Goal: Task Accomplishment & Management: Manage account settings

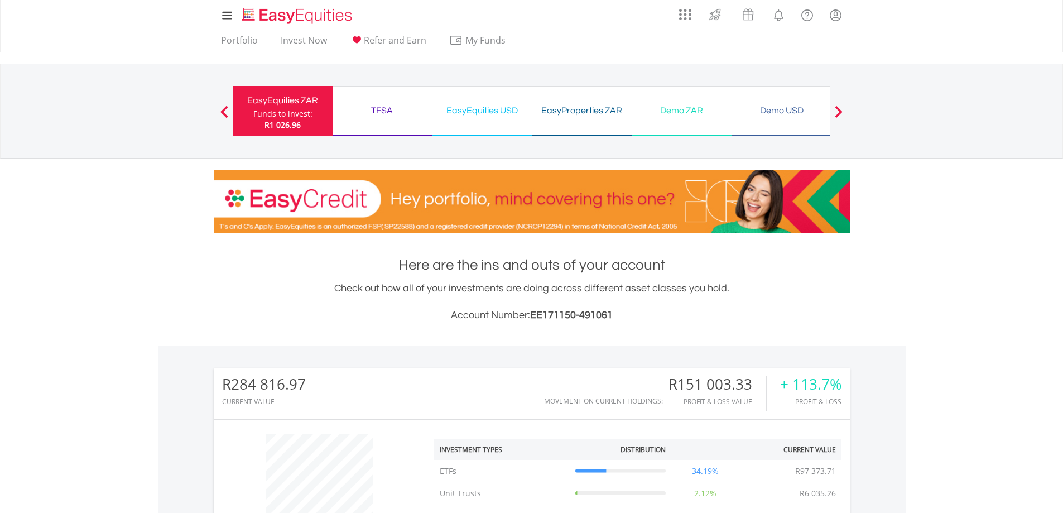
click at [385, 109] on div "TFSA" at bounding box center [382, 111] width 86 height 16
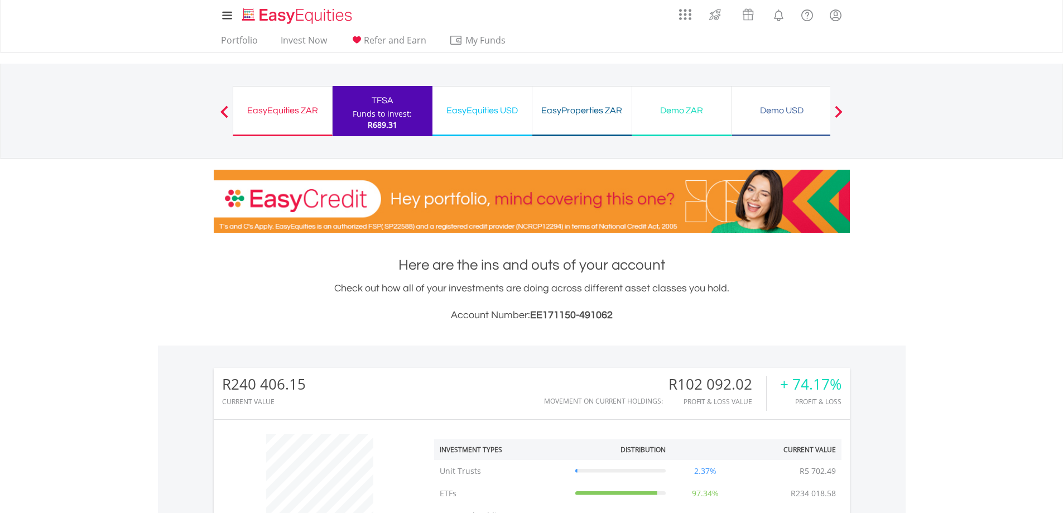
scroll to position [107, 212]
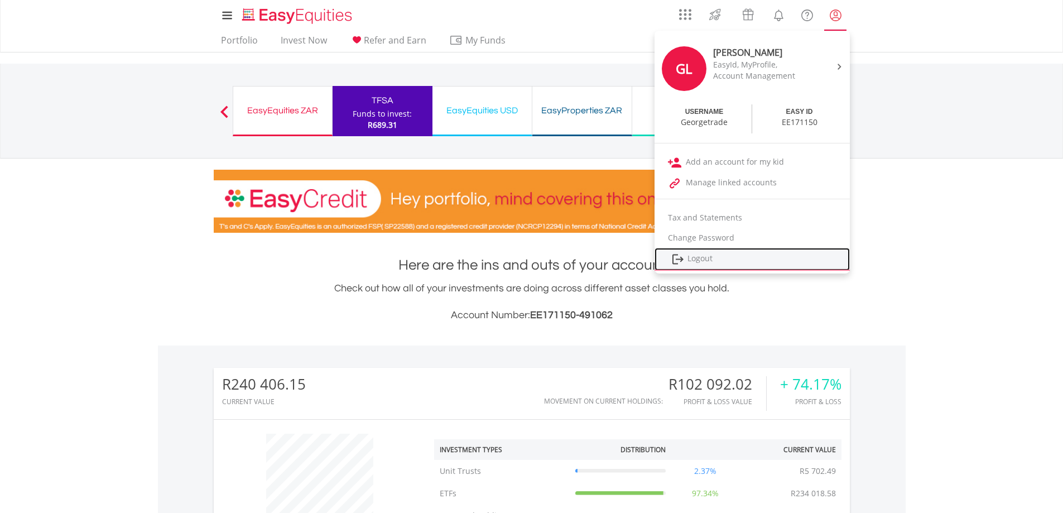
click at [718, 265] on link "Logout" at bounding box center [751, 259] width 195 height 23
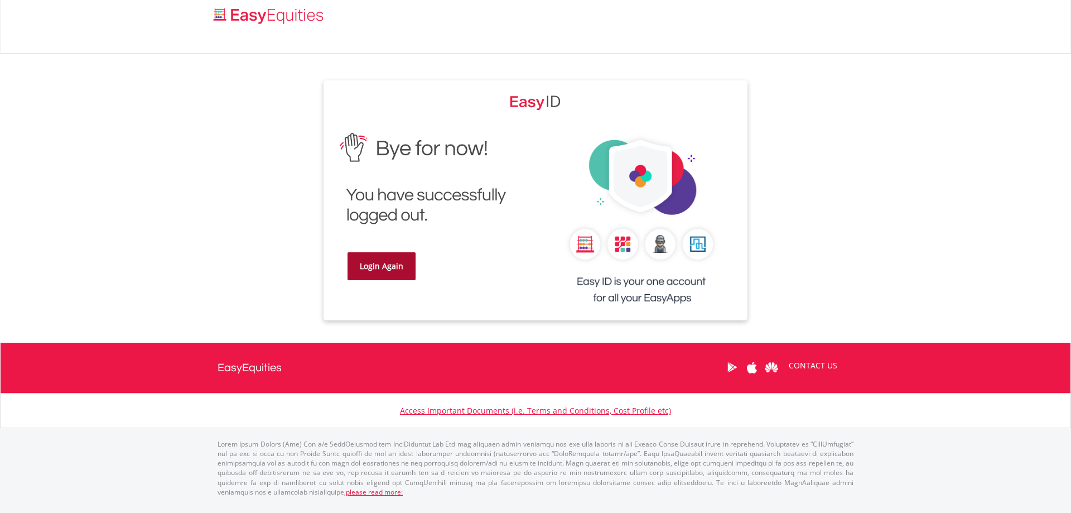
click at [397, 267] on link "Login Again" at bounding box center [381, 266] width 68 height 28
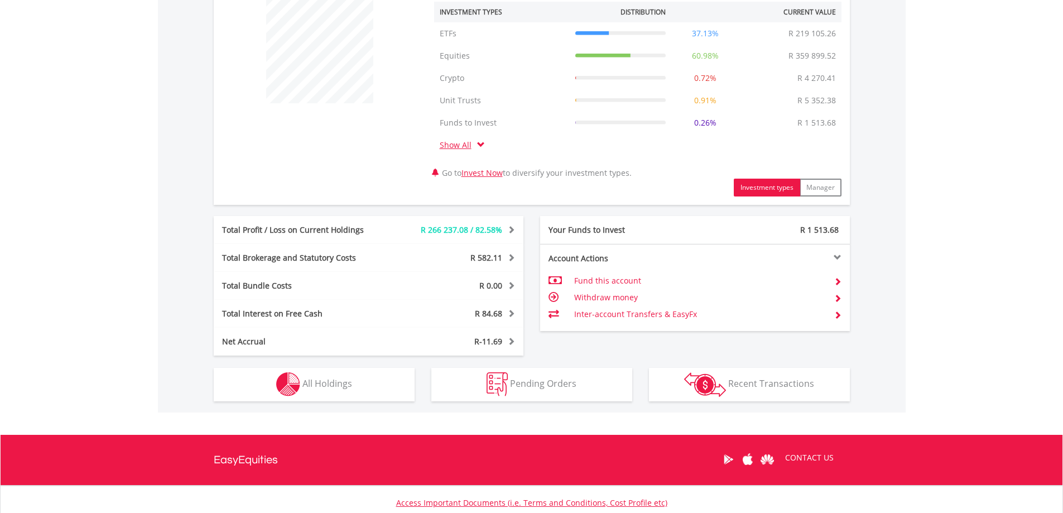
scroll to position [520, 0]
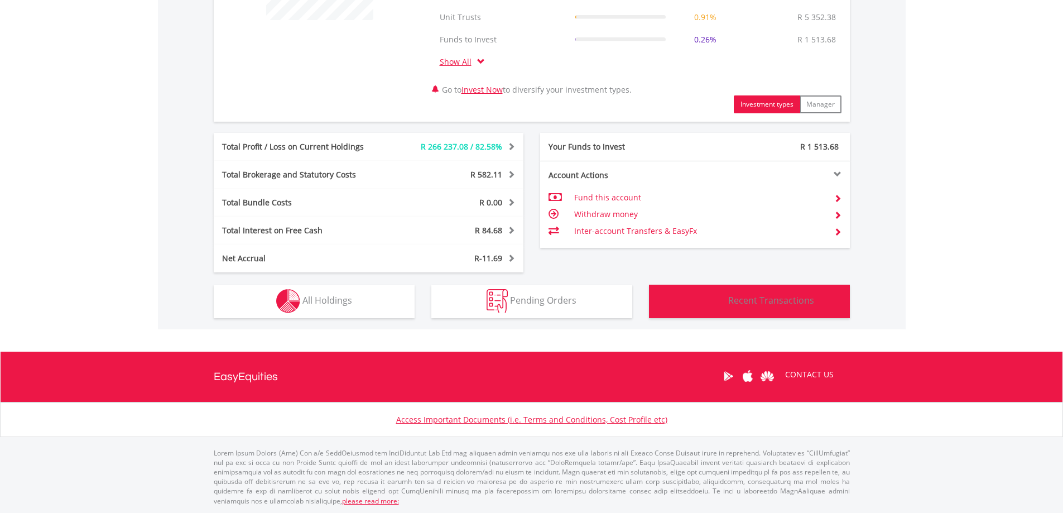
click at [765, 303] on span "Recent Transactions" at bounding box center [771, 300] width 86 height 12
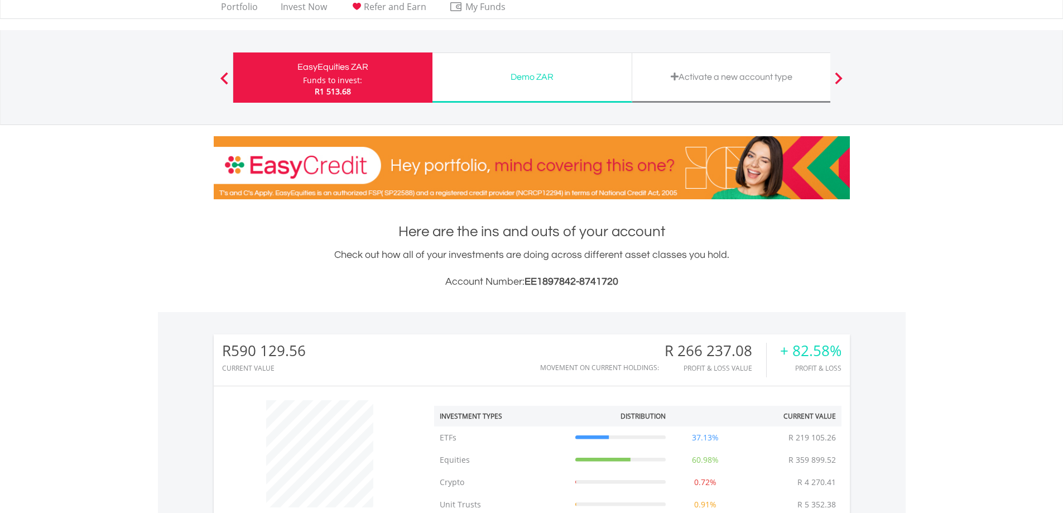
scroll to position [0, 0]
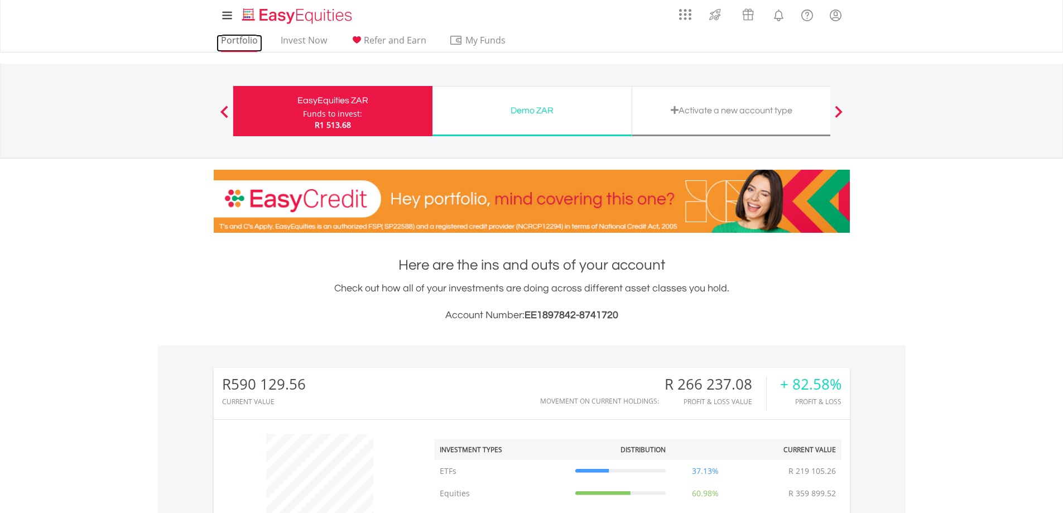
click at [238, 36] on link "Portfolio" at bounding box center [239, 43] width 46 height 17
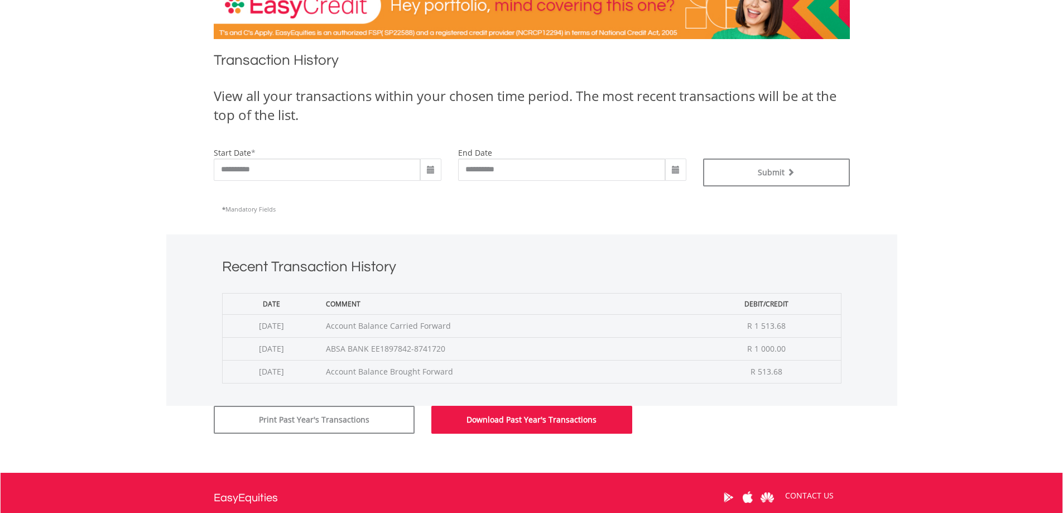
scroll to position [167, 0]
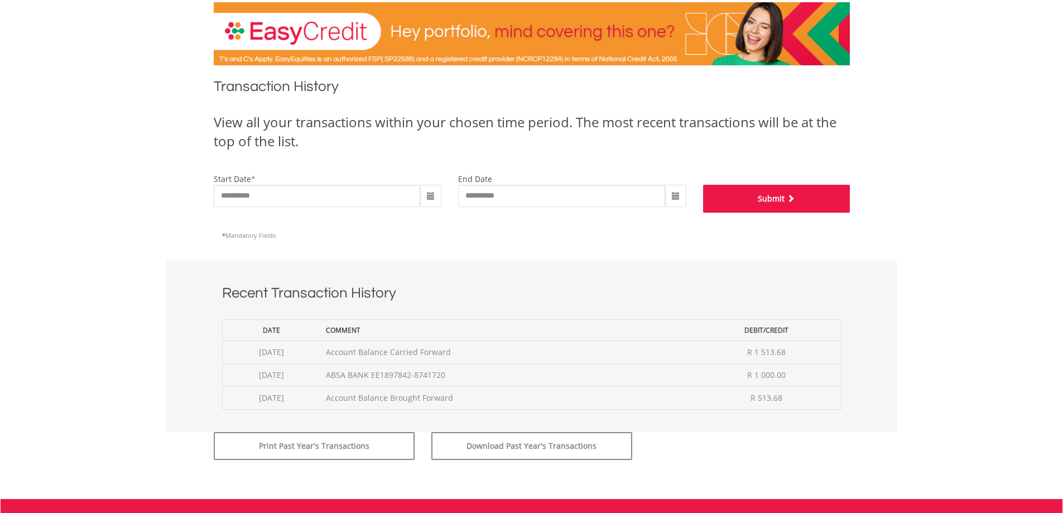
click at [745, 200] on button "Submit" at bounding box center [776, 199] width 147 height 28
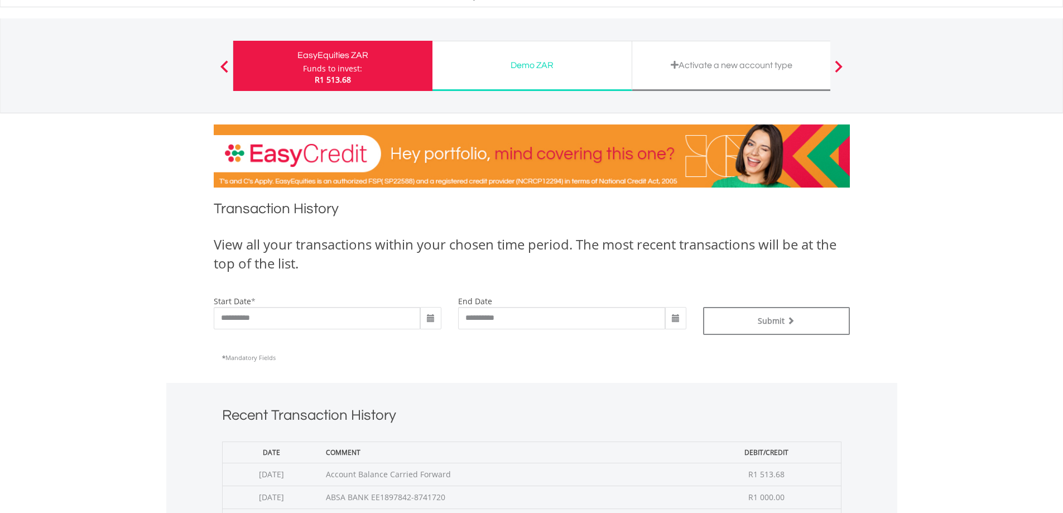
scroll to position [35, 0]
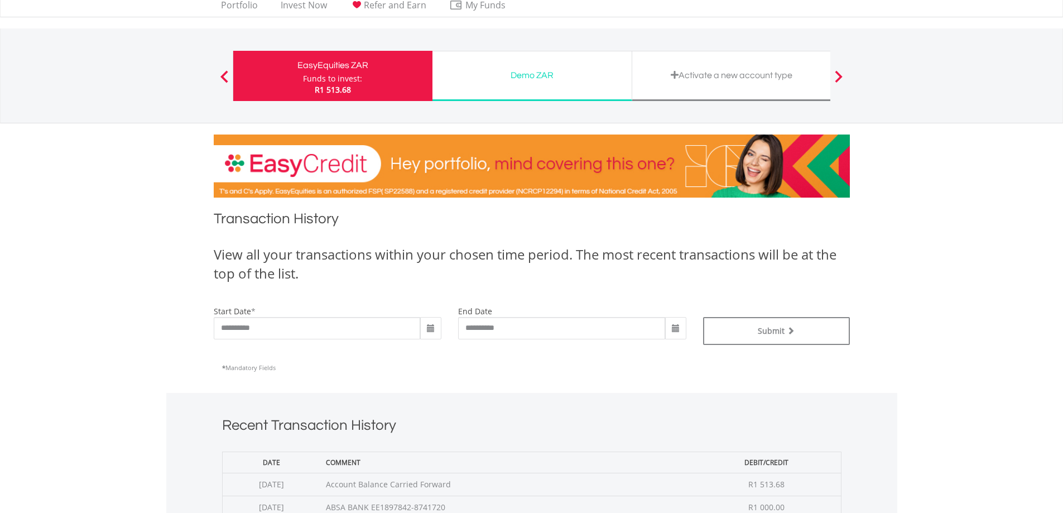
click at [426, 327] on span at bounding box center [430, 328] width 9 height 9
click at [434, 383] on td "31" at bounding box center [430, 385] width 20 height 17
type input "**********"
click at [745, 326] on button "Submit" at bounding box center [776, 331] width 147 height 28
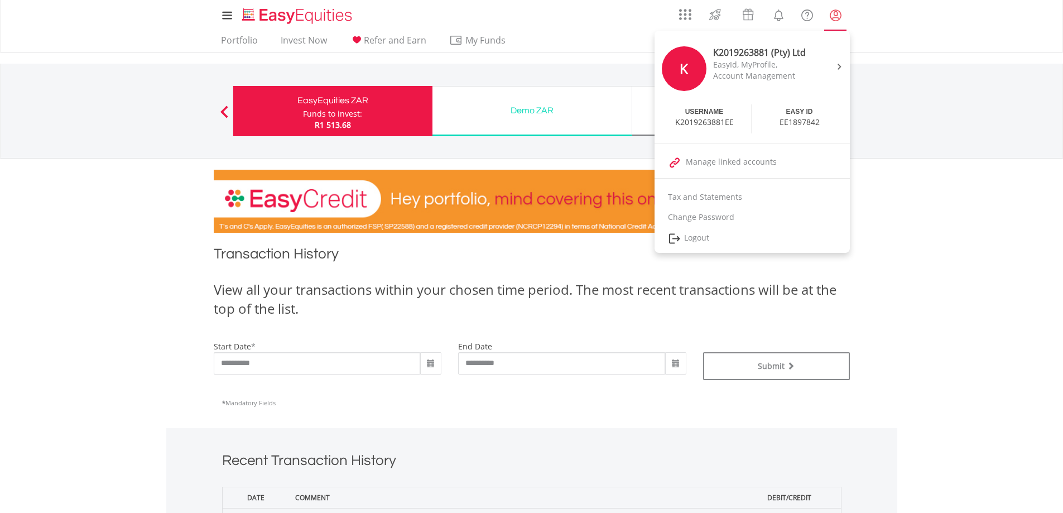
click at [832, 17] on lord-icon "My Profile" at bounding box center [835, 15] width 14 height 14
click at [710, 238] on link "Logout" at bounding box center [751, 238] width 195 height 23
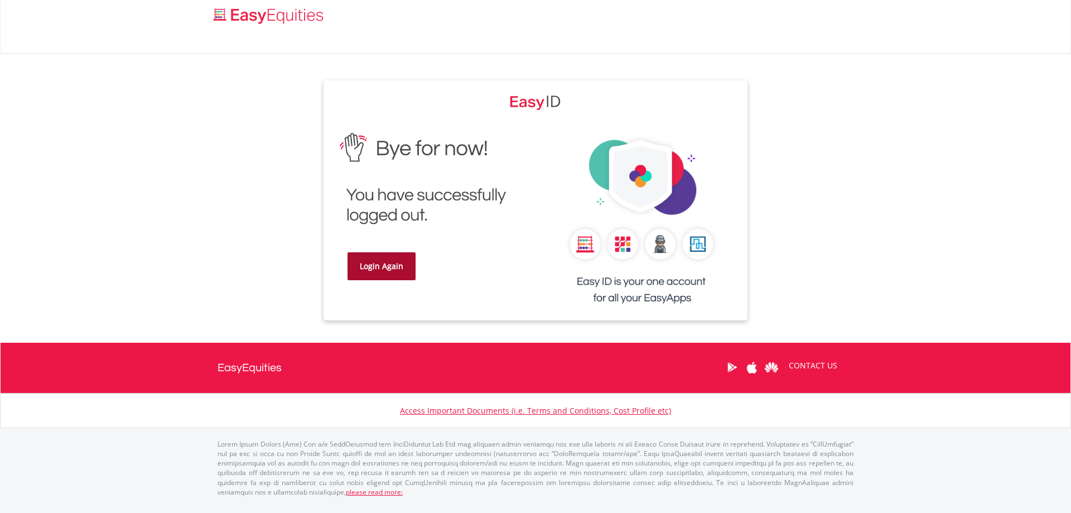
click at [395, 272] on link "Login Again" at bounding box center [381, 266] width 68 height 28
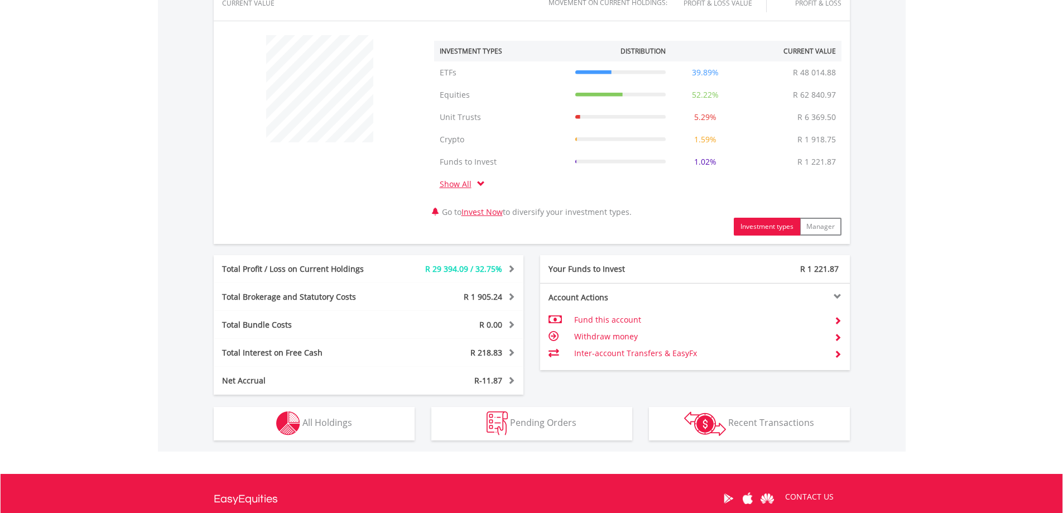
scroll to position [446, 0]
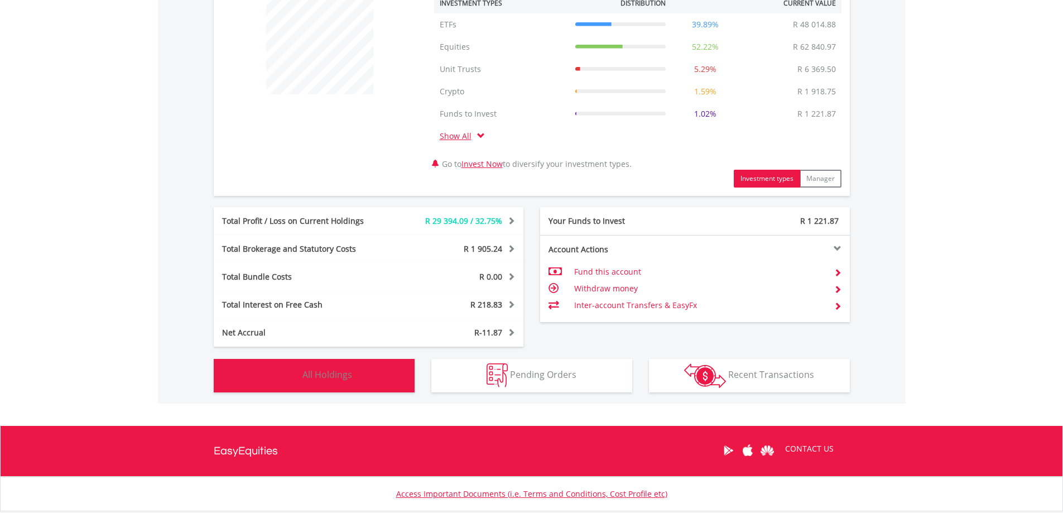
click at [353, 375] on button "Holdings All Holdings" at bounding box center [314, 375] width 201 height 33
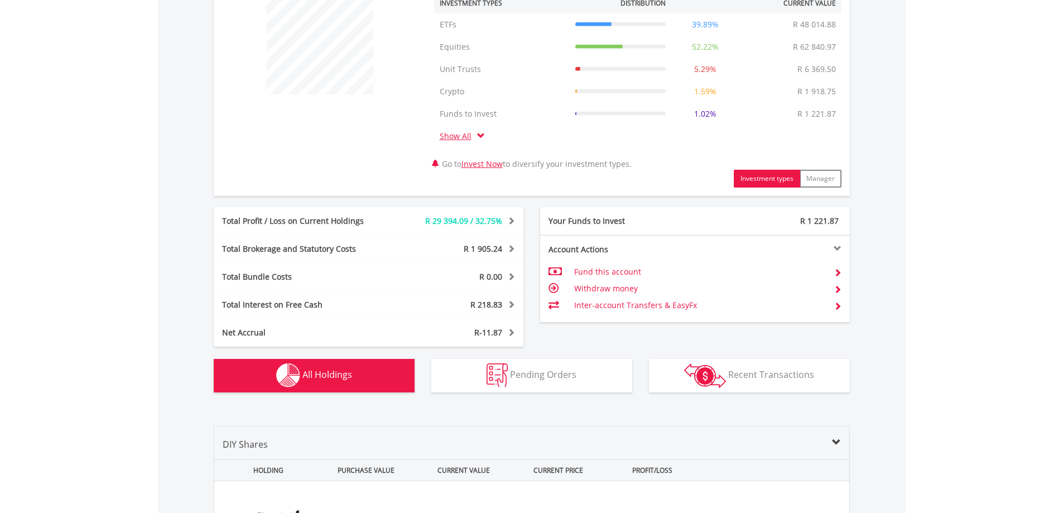
scroll to position [872, 0]
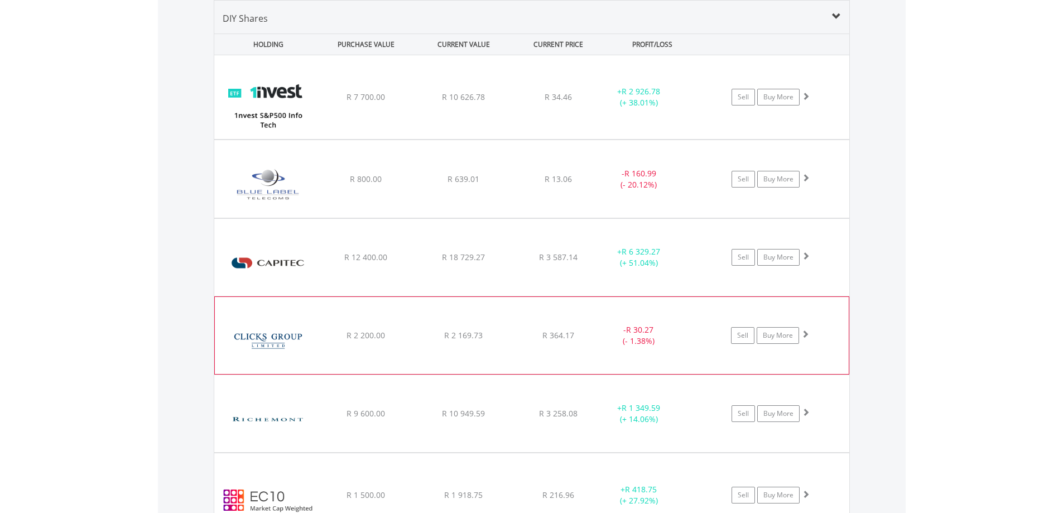
click at [307, 336] on img at bounding box center [268, 341] width 96 height 60
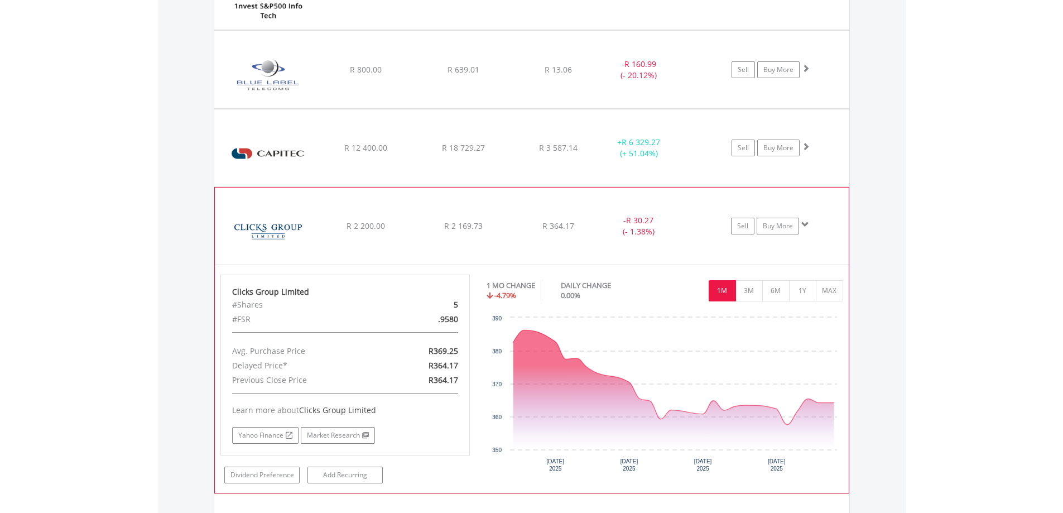
scroll to position [983, 0]
click at [278, 224] on img at bounding box center [268, 229] width 96 height 60
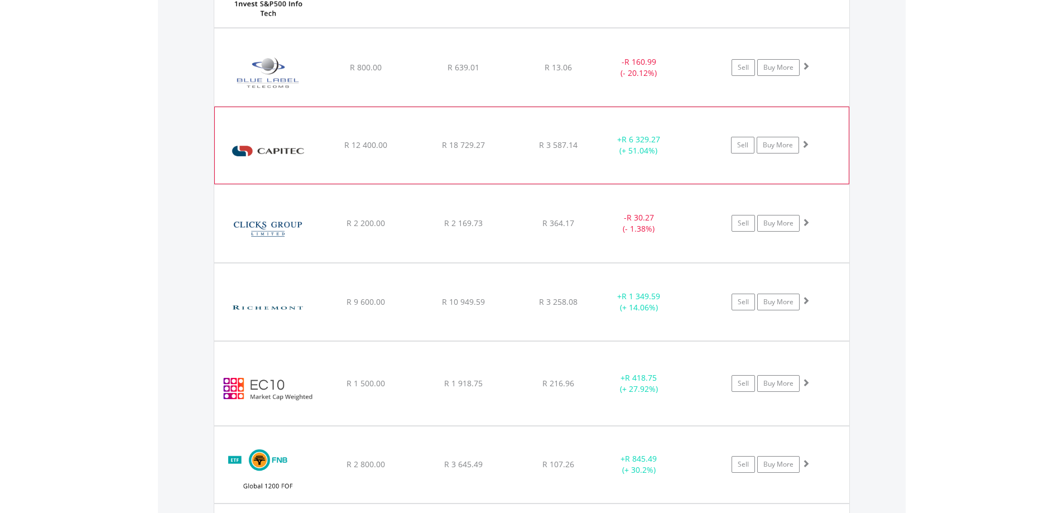
click at [281, 153] on img at bounding box center [268, 151] width 96 height 60
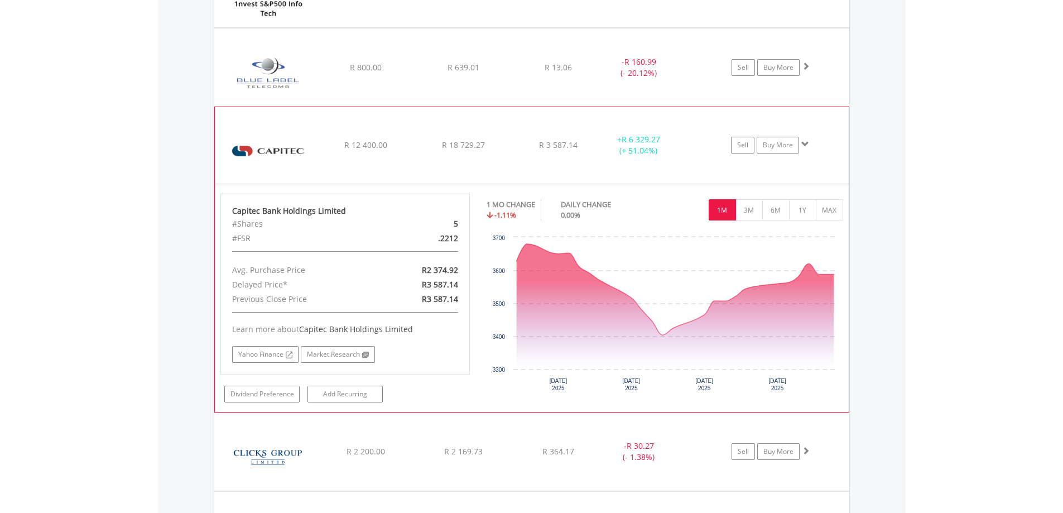
click at [281, 153] on img at bounding box center [268, 151] width 96 height 60
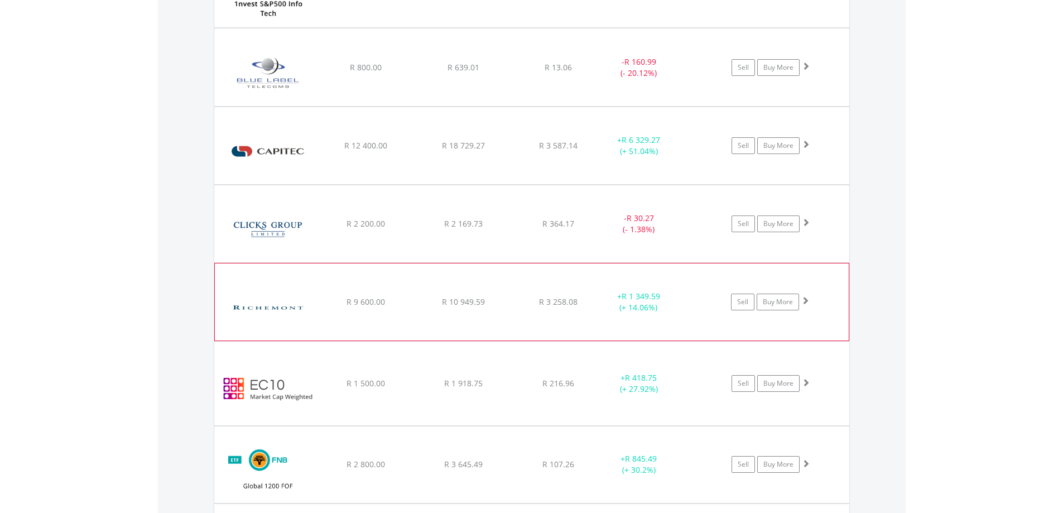
click at [272, 314] on img at bounding box center [268, 307] width 96 height 60
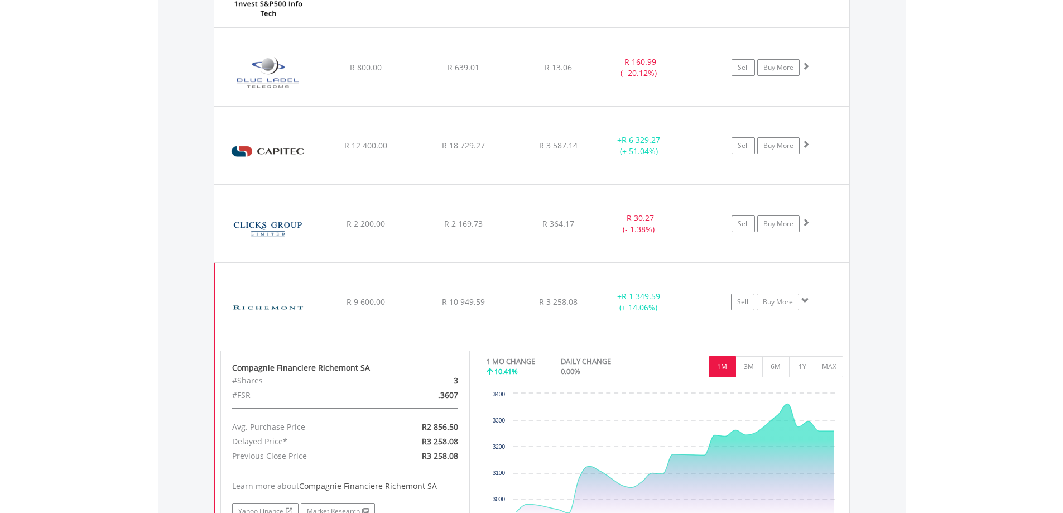
click at [273, 305] on img at bounding box center [268, 307] width 96 height 60
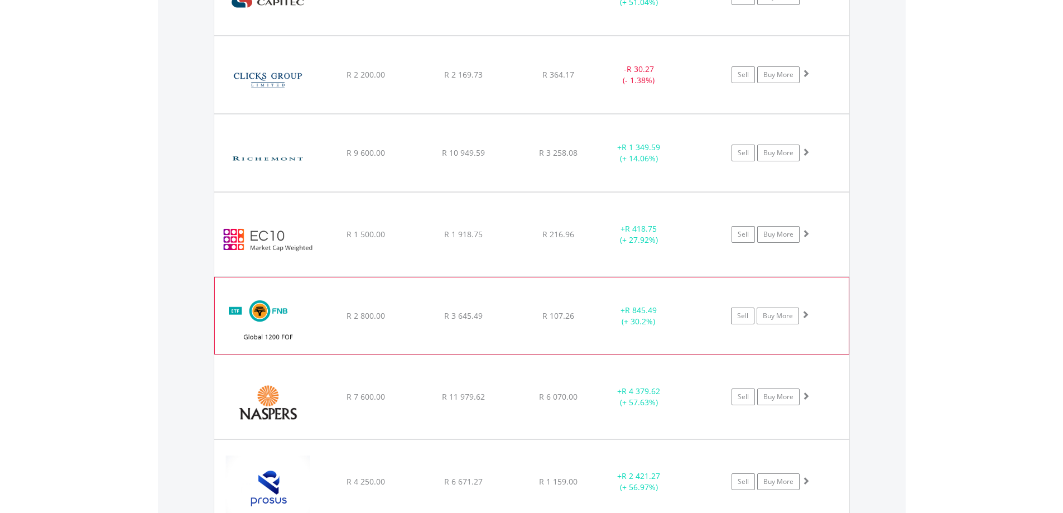
scroll to position [1151, 0]
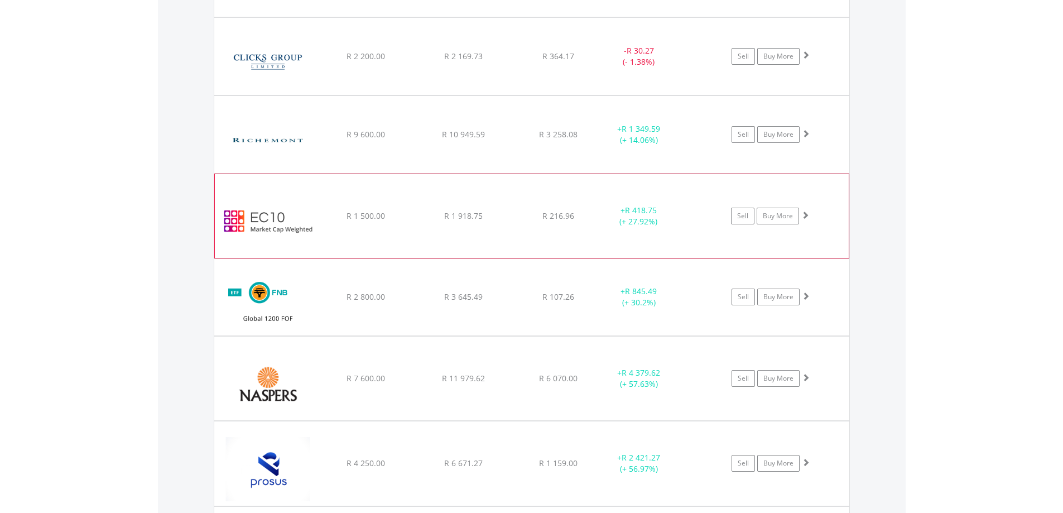
click at [292, 228] on img at bounding box center [268, 221] width 96 height 67
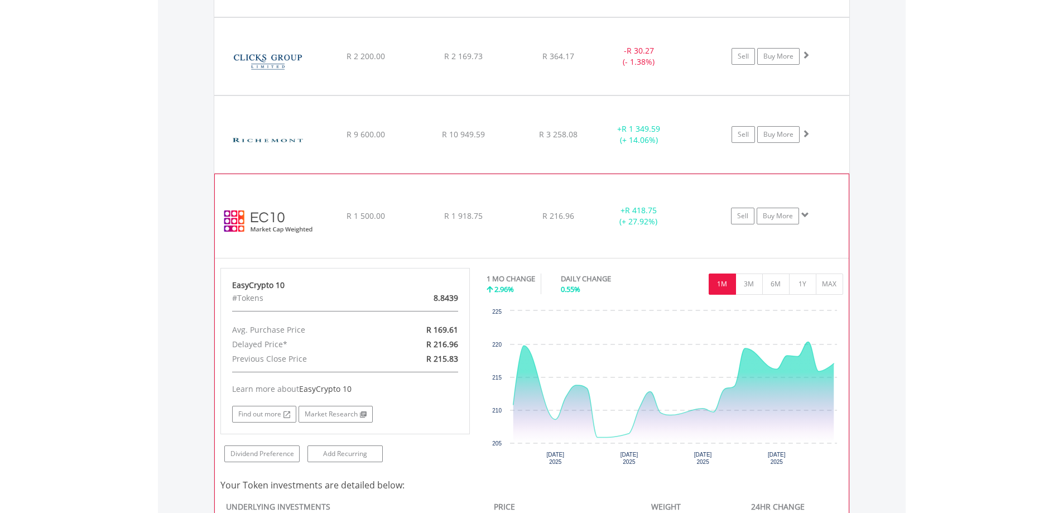
click at [292, 228] on img at bounding box center [268, 221] width 96 height 67
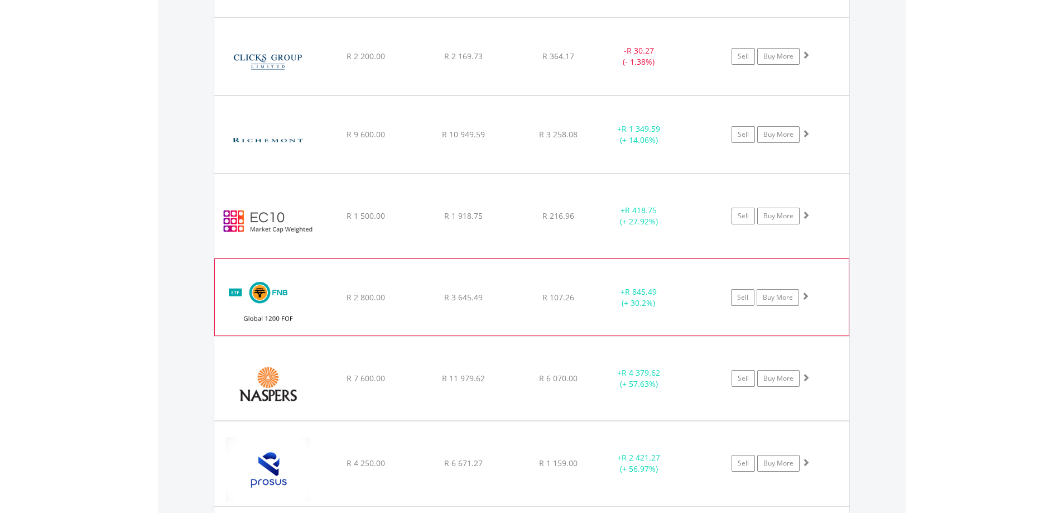
click at [278, 288] on img at bounding box center [268, 302] width 96 height 59
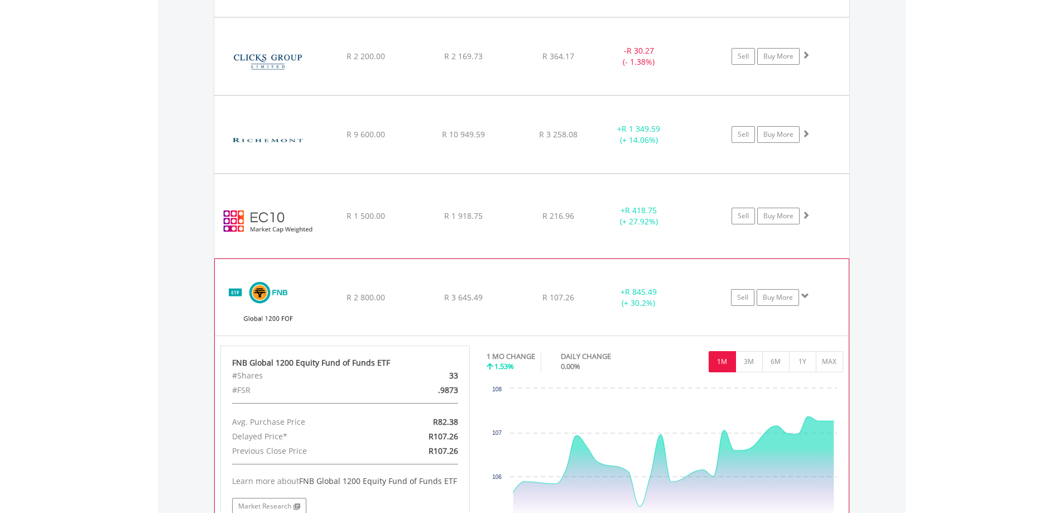
click at [278, 288] on img at bounding box center [268, 302] width 96 height 59
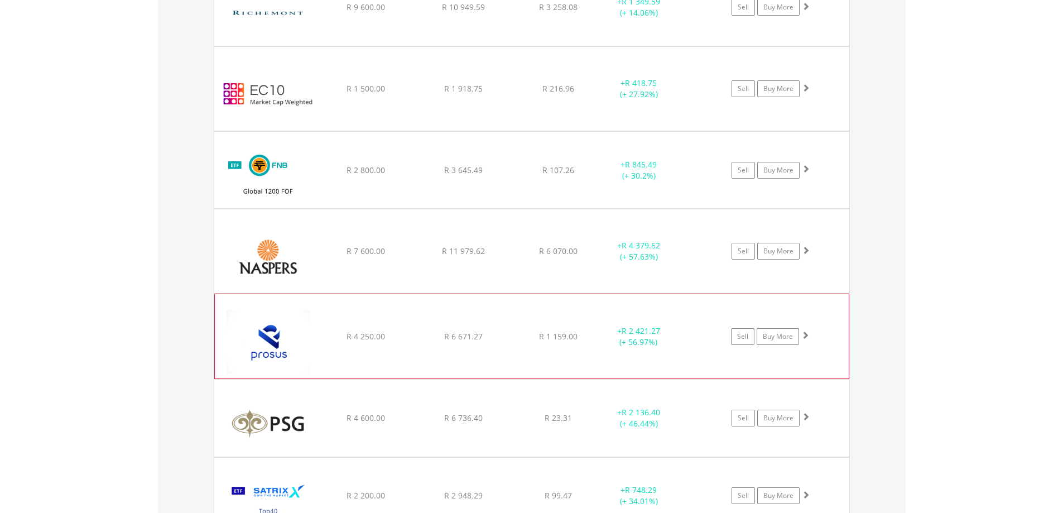
scroll to position [1318, 0]
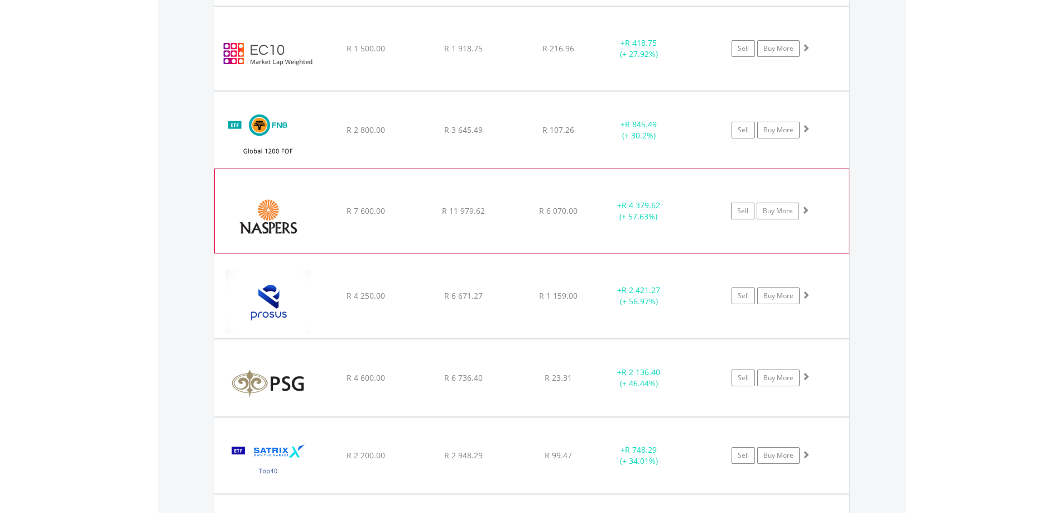
click at [275, 228] on img at bounding box center [268, 216] width 96 height 67
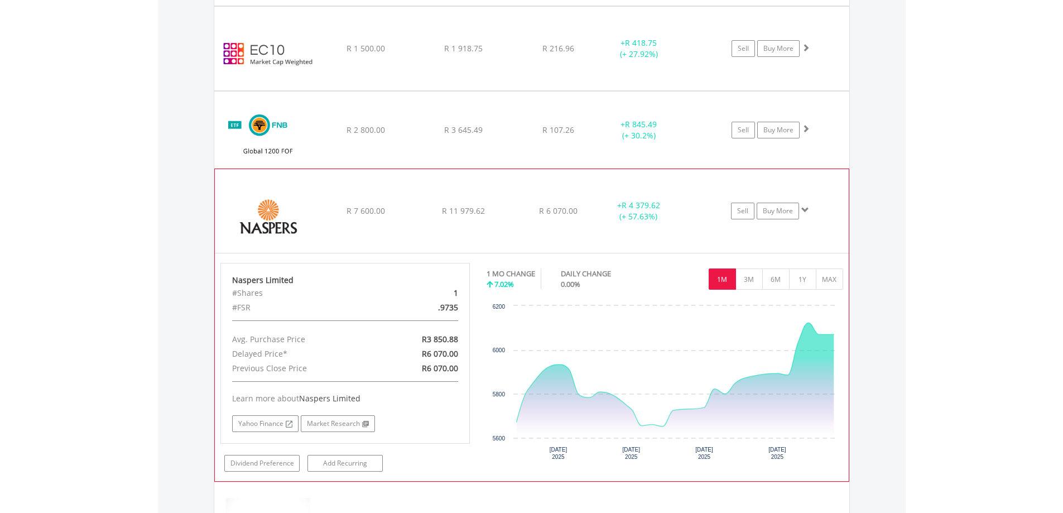
click at [275, 228] on img at bounding box center [268, 216] width 96 height 67
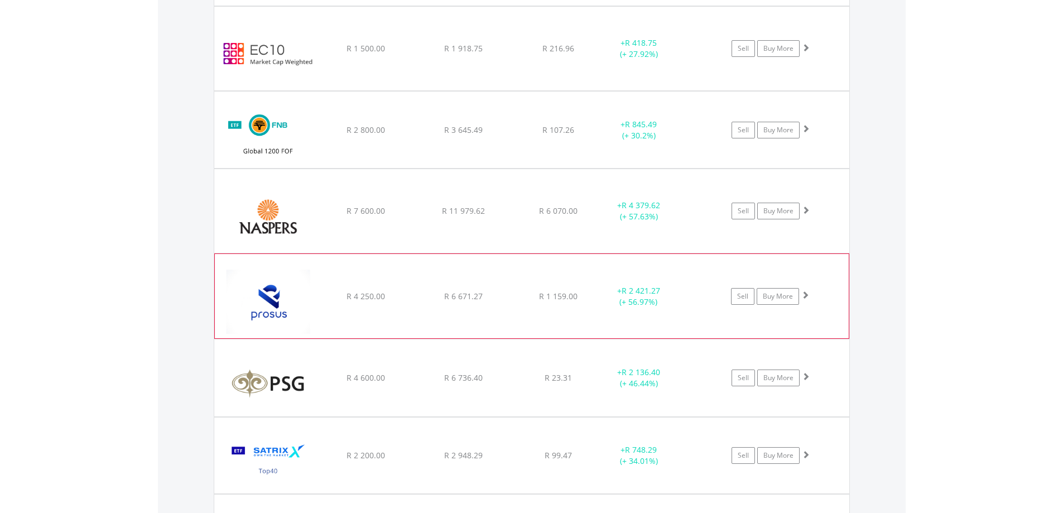
click at [269, 287] on img at bounding box center [268, 301] width 96 height 67
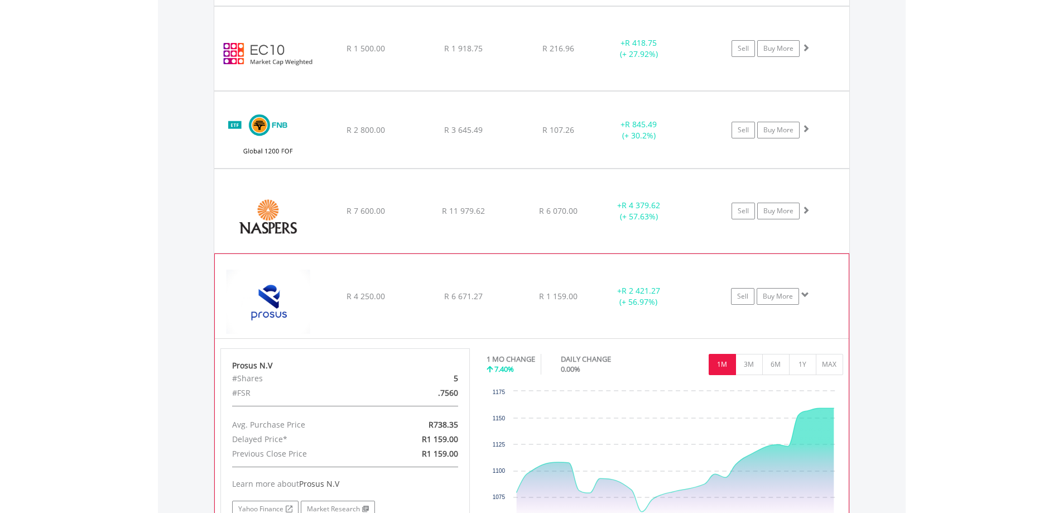
click at [269, 287] on img at bounding box center [268, 301] width 96 height 67
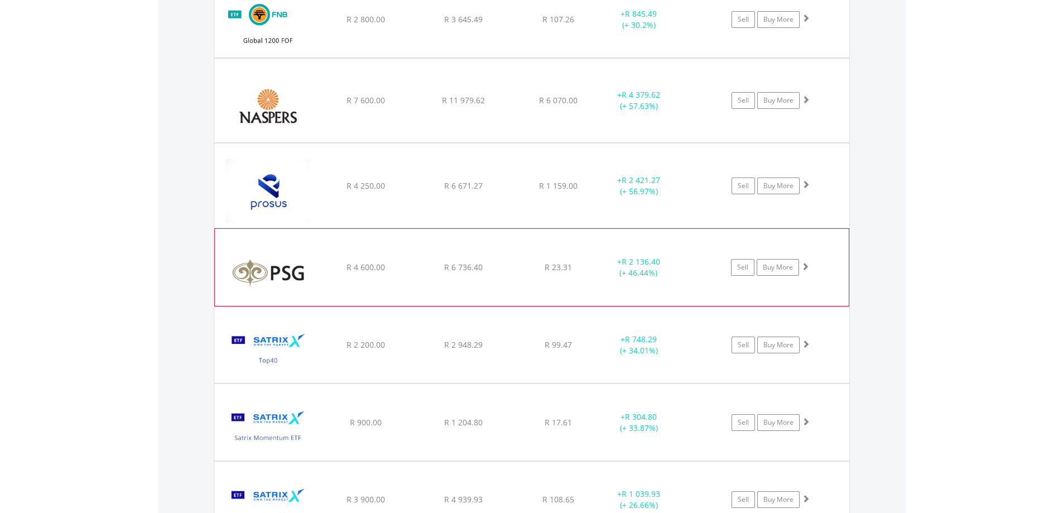
scroll to position [1430, 0]
click at [272, 275] on img at bounding box center [268, 272] width 96 height 60
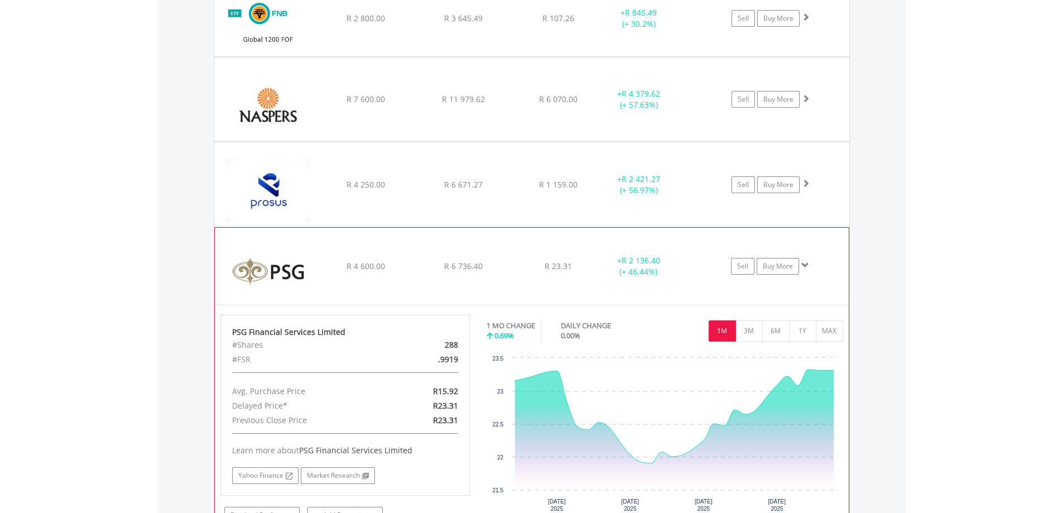
click at [272, 275] on img at bounding box center [268, 272] width 96 height 60
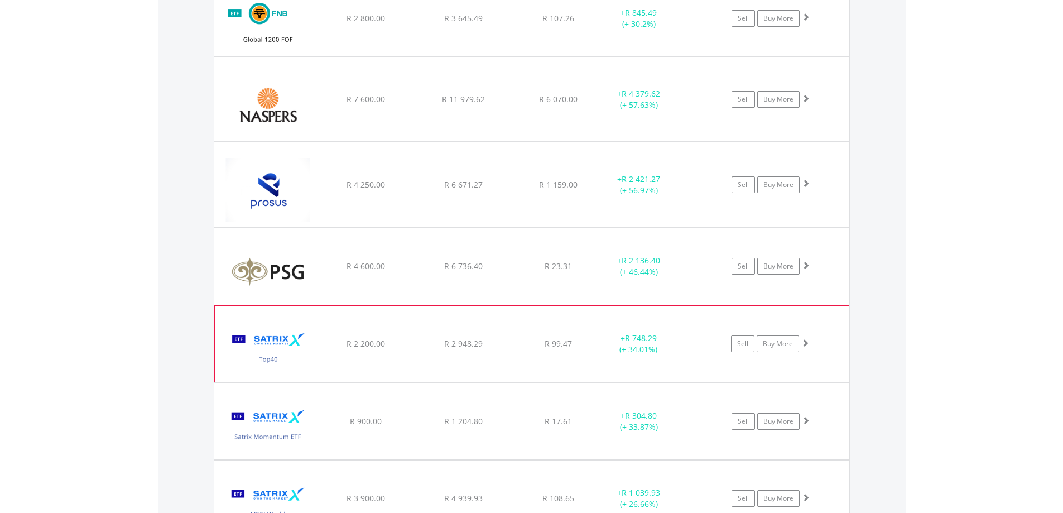
click at [274, 347] on img at bounding box center [268, 349] width 96 height 59
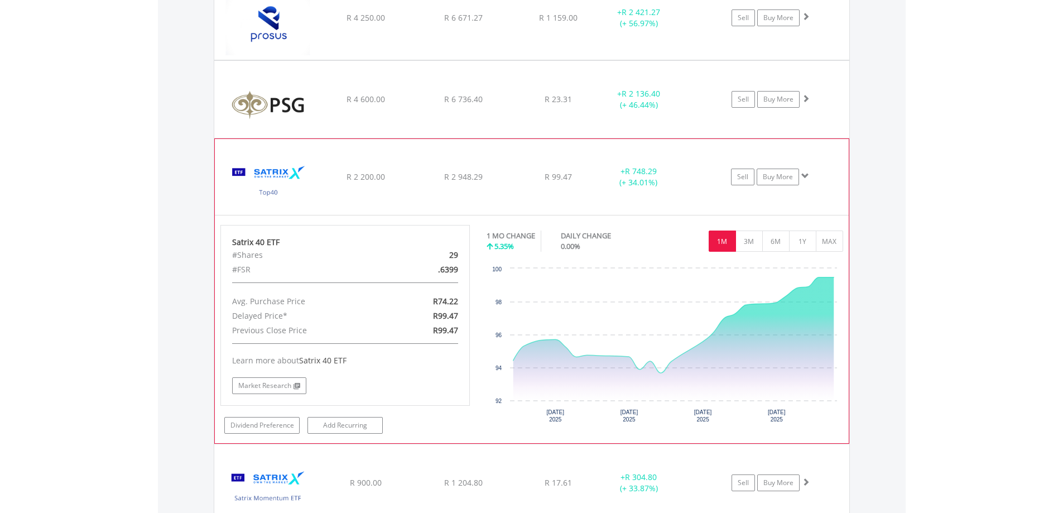
scroll to position [1597, 0]
click at [273, 187] on img at bounding box center [268, 181] width 96 height 59
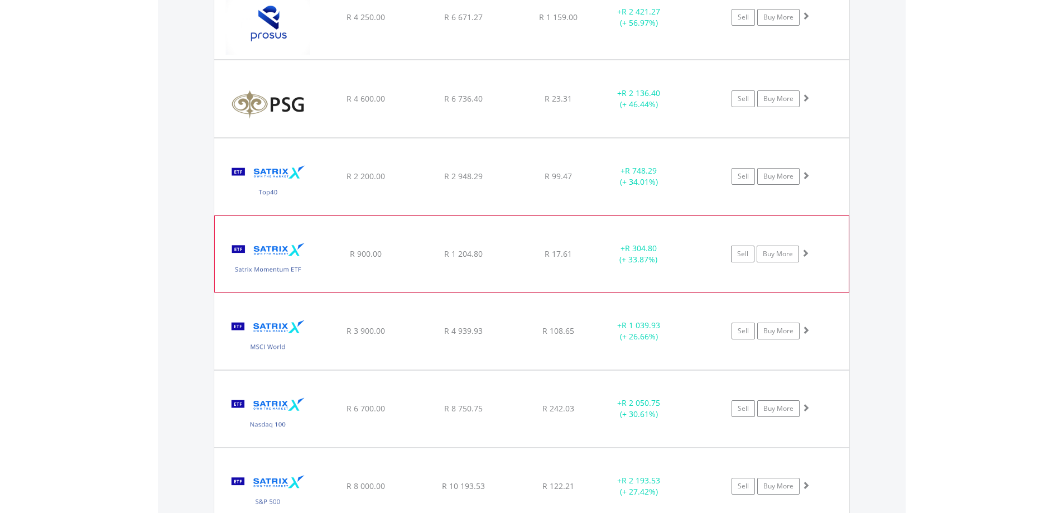
click at [282, 262] on img at bounding box center [268, 259] width 96 height 59
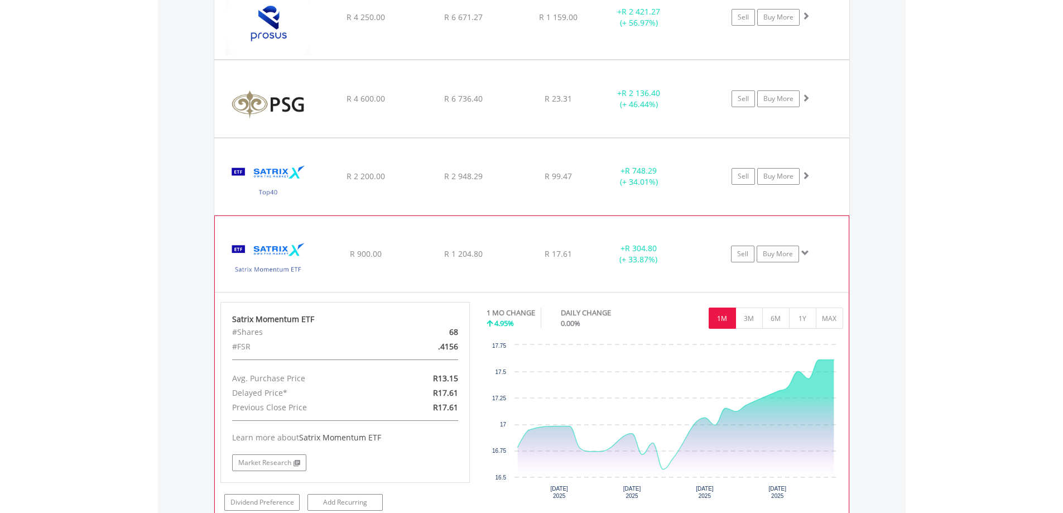
click at [282, 262] on img at bounding box center [268, 259] width 96 height 59
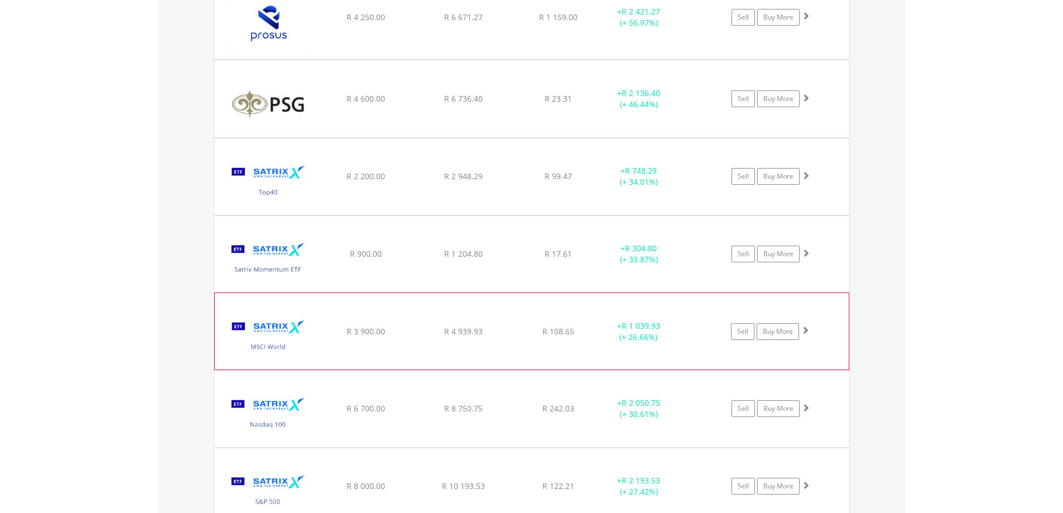
click at [278, 318] on img at bounding box center [268, 336] width 96 height 59
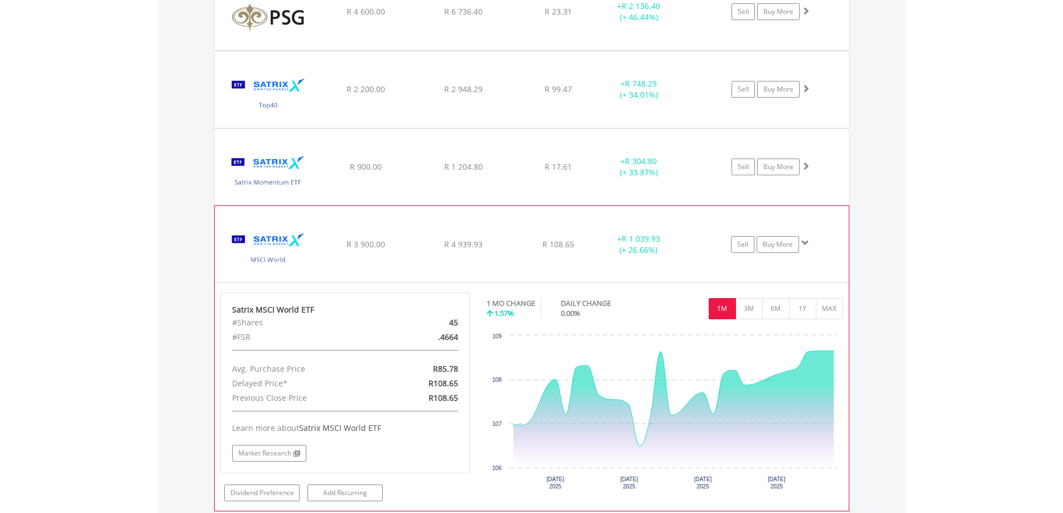
scroll to position [1708, 0]
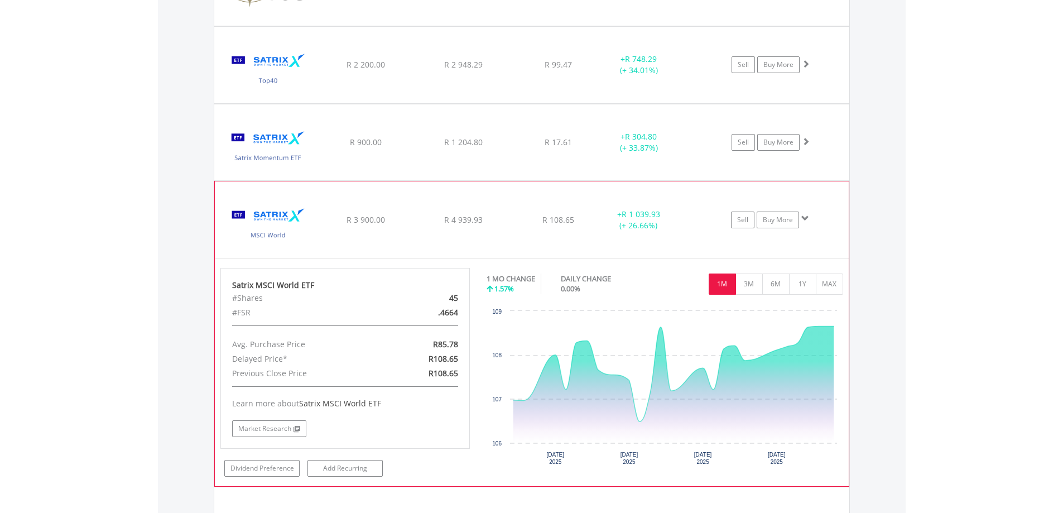
click at [262, 213] on img at bounding box center [268, 224] width 96 height 59
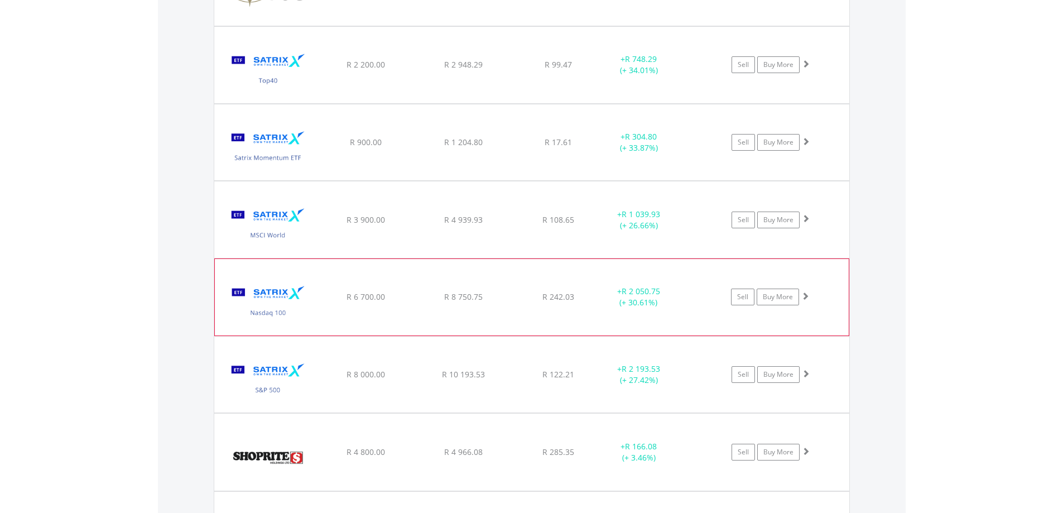
click at [262, 303] on img at bounding box center [268, 302] width 96 height 59
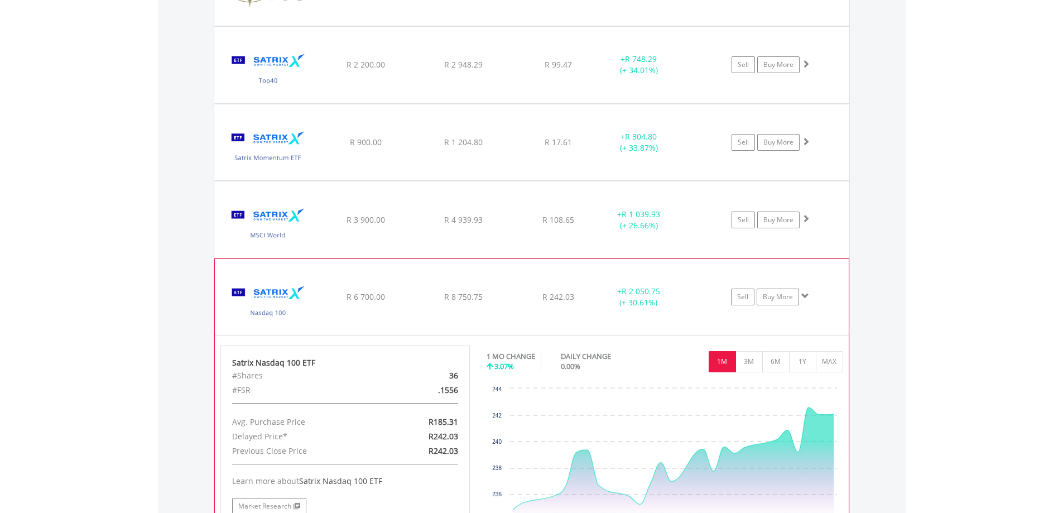
click at [258, 291] on img at bounding box center [268, 302] width 96 height 59
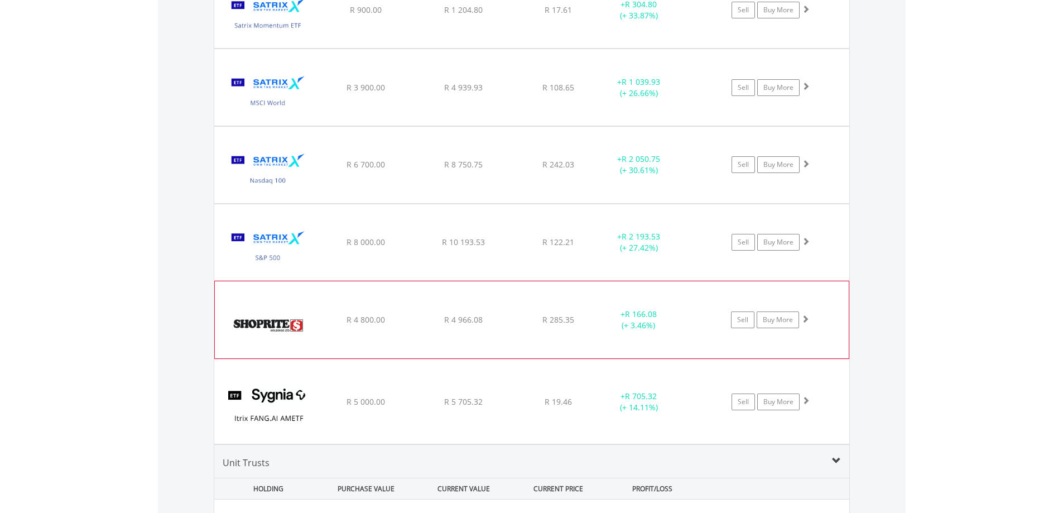
scroll to position [1876, 0]
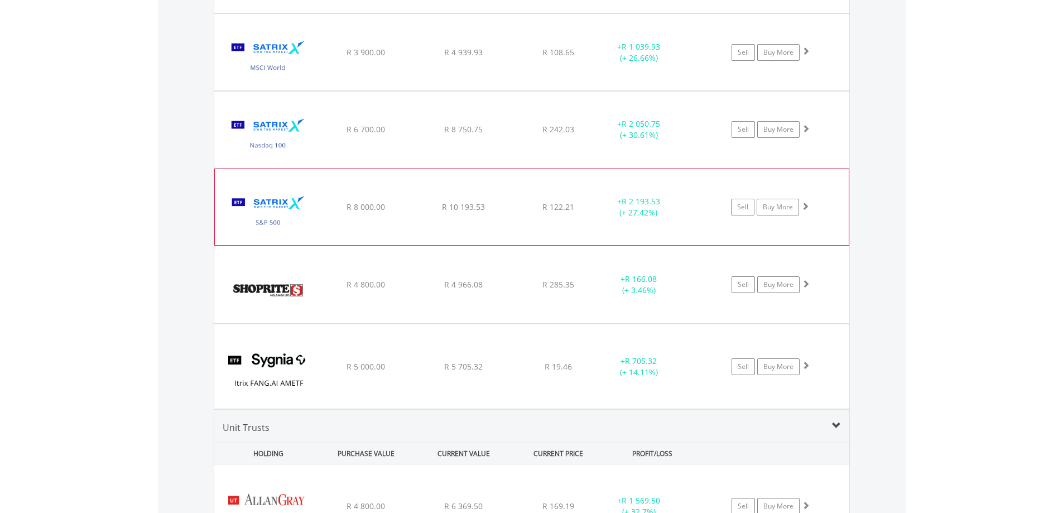
click at [276, 209] on img at bounding box center [268, 212] width 96 height 59
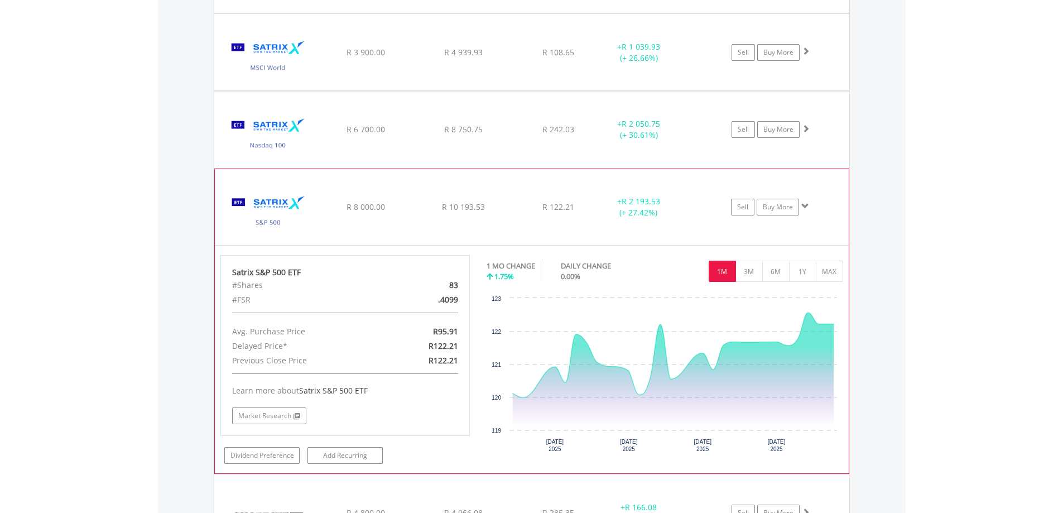
click at [277, 214] on img at bounding box center [268, 212] width 96 height 59
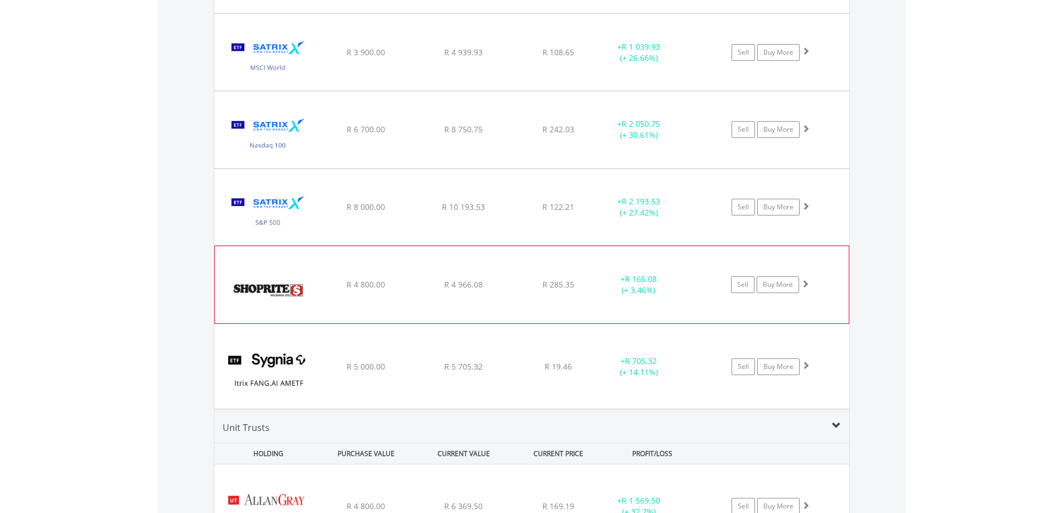
click at [267, 279] on img at bounding box center [268, 290] width 96 height 60
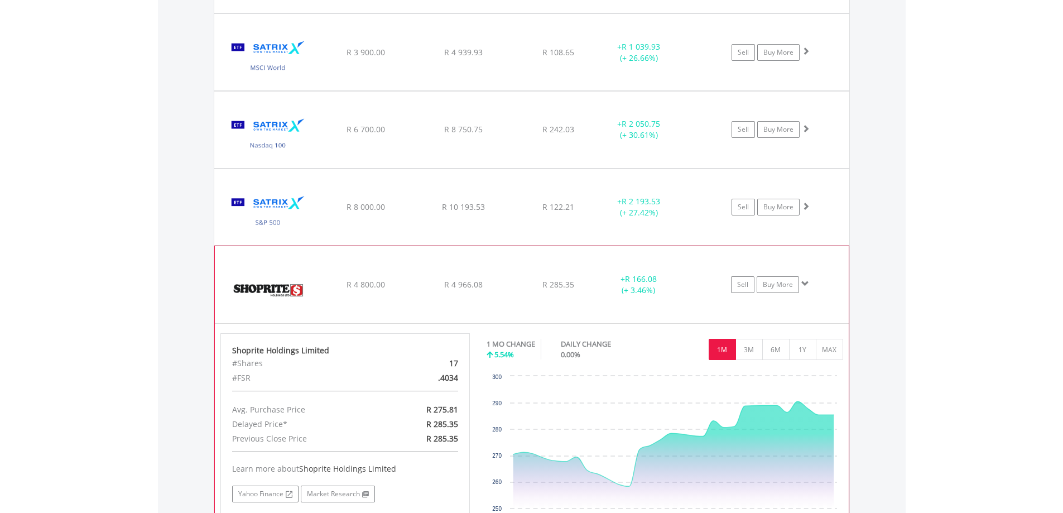
click at [267, 279] on img at bounding box center [268, 290] width 96 height 60
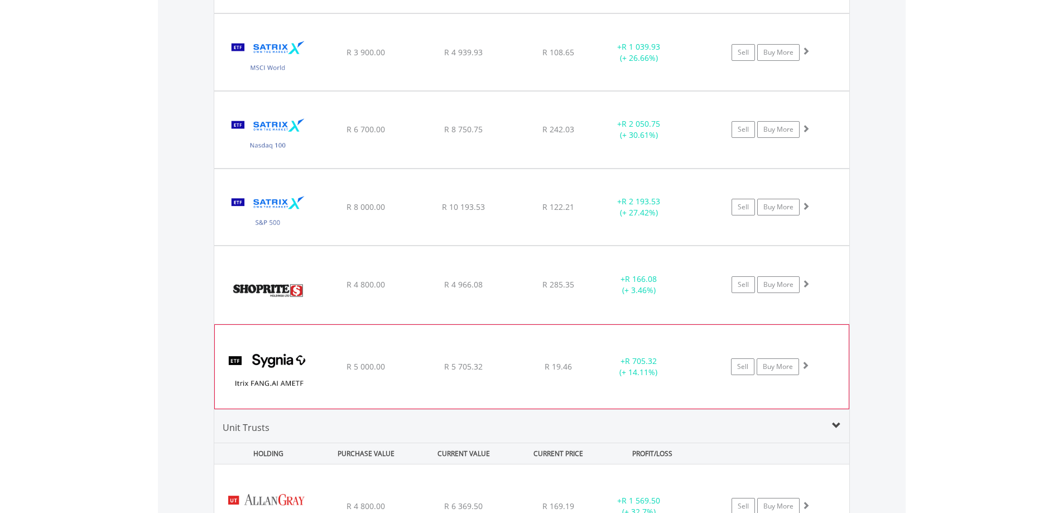
click at [292, 373] on img at bounding box center [268, 372] width 96 height 67
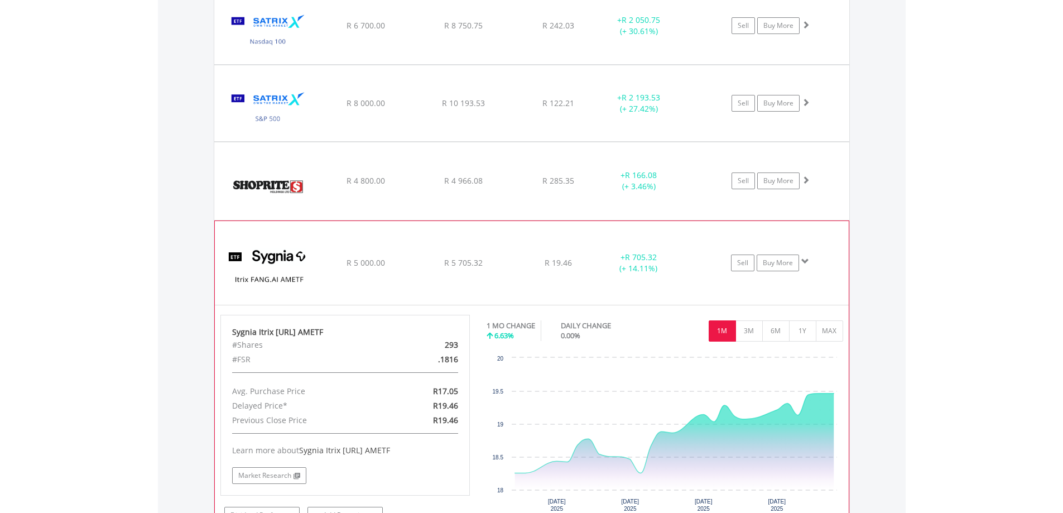
scroll to position [1987, 0]
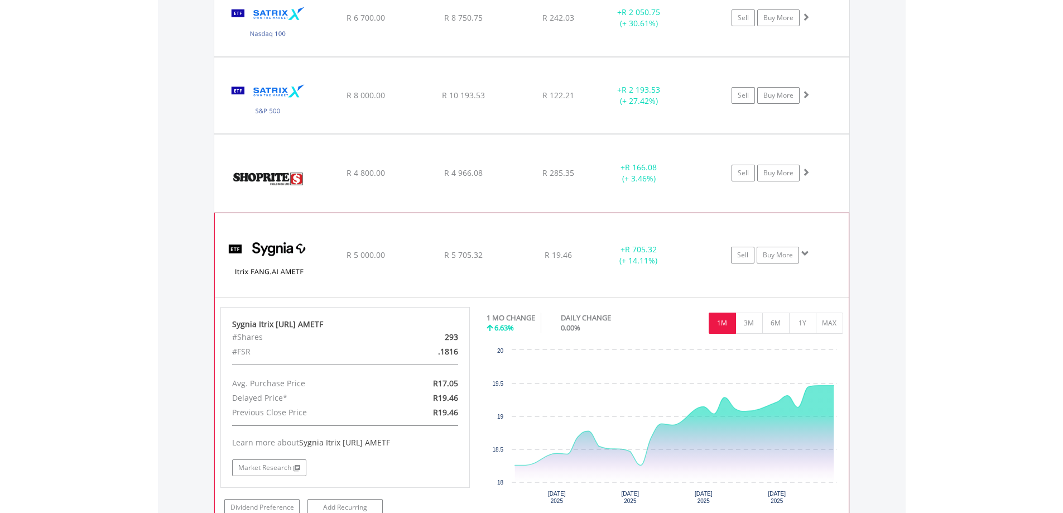
click at [284, 262] on img at bounding box center [268, 260] width 96 height 67
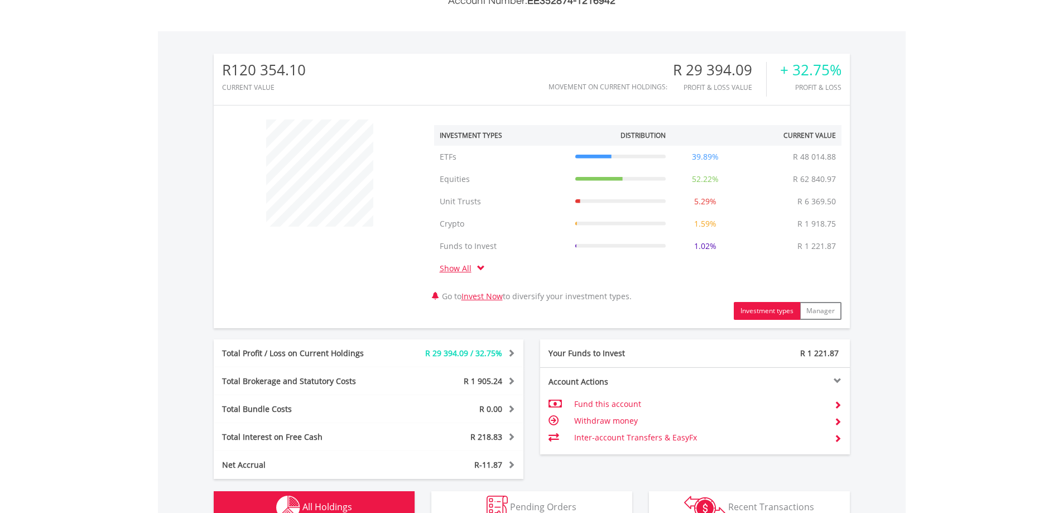
scroll to position [0, 0]
